Goal: Navigation & Orientation: Find specific page/section

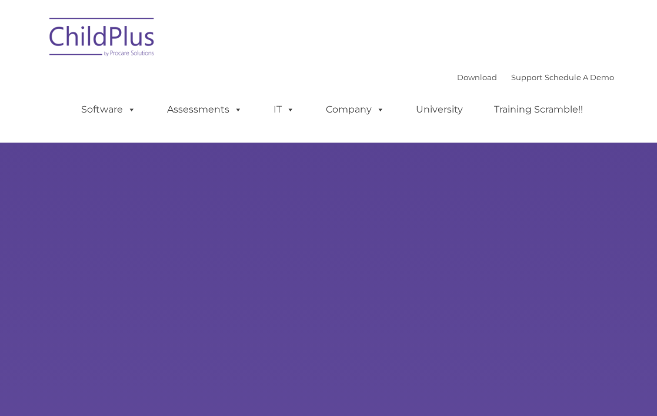
type input ""
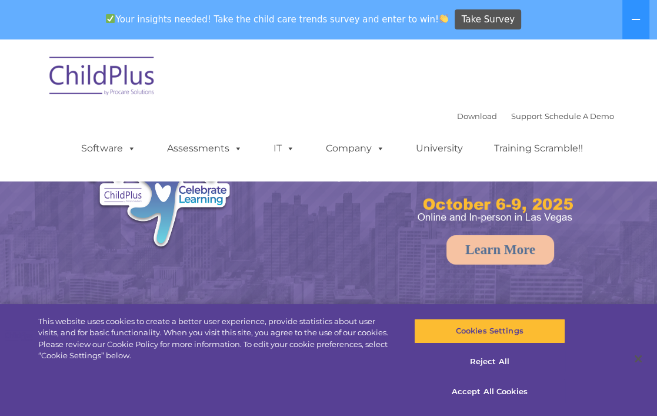
select select "MEDIUM"
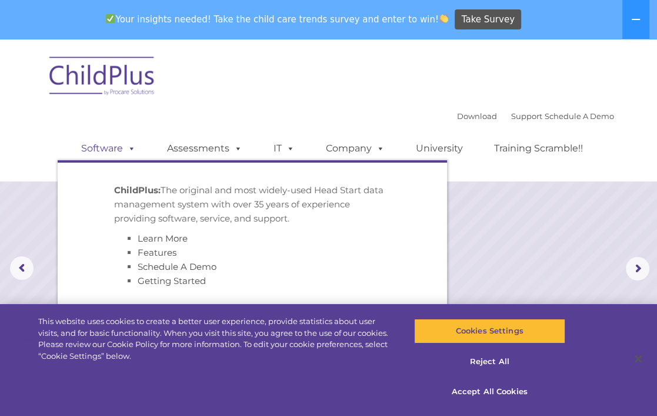
click at [120, 150] on link "Software" at bounding box center [108, 149] width 78 height 24
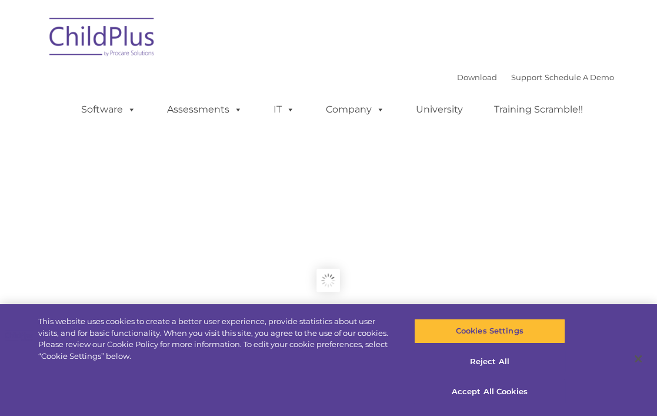
type input ""
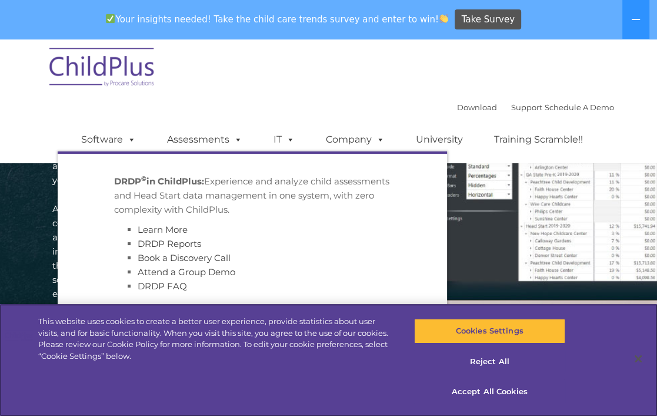
scroll to position [1895, 0]
